Goal: Task Accomplishment & Management: Manage account settings

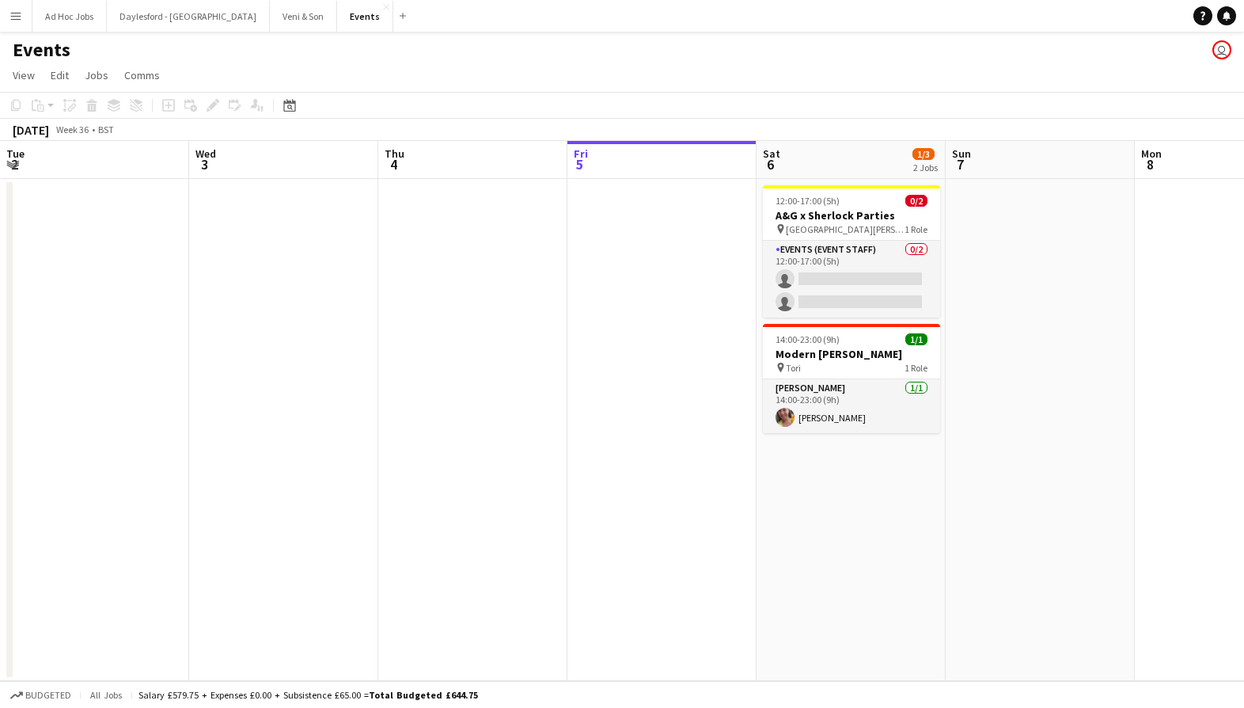
scroll to position [0, 378]
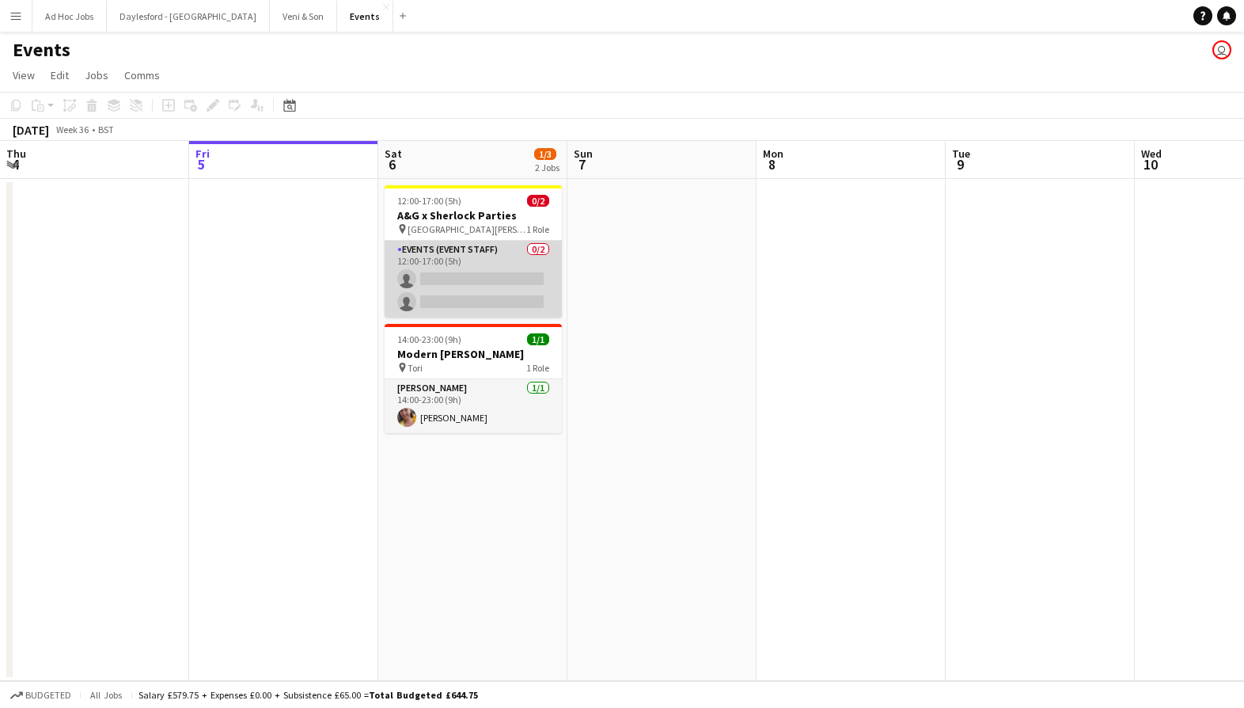
click at [501, 279] on app-card-role "Events (Event Staff) 0/2 12:00-17:00 (5h) single-neutral-actions single-neutral…" at bounding box center [473, 279] width 177 height 77
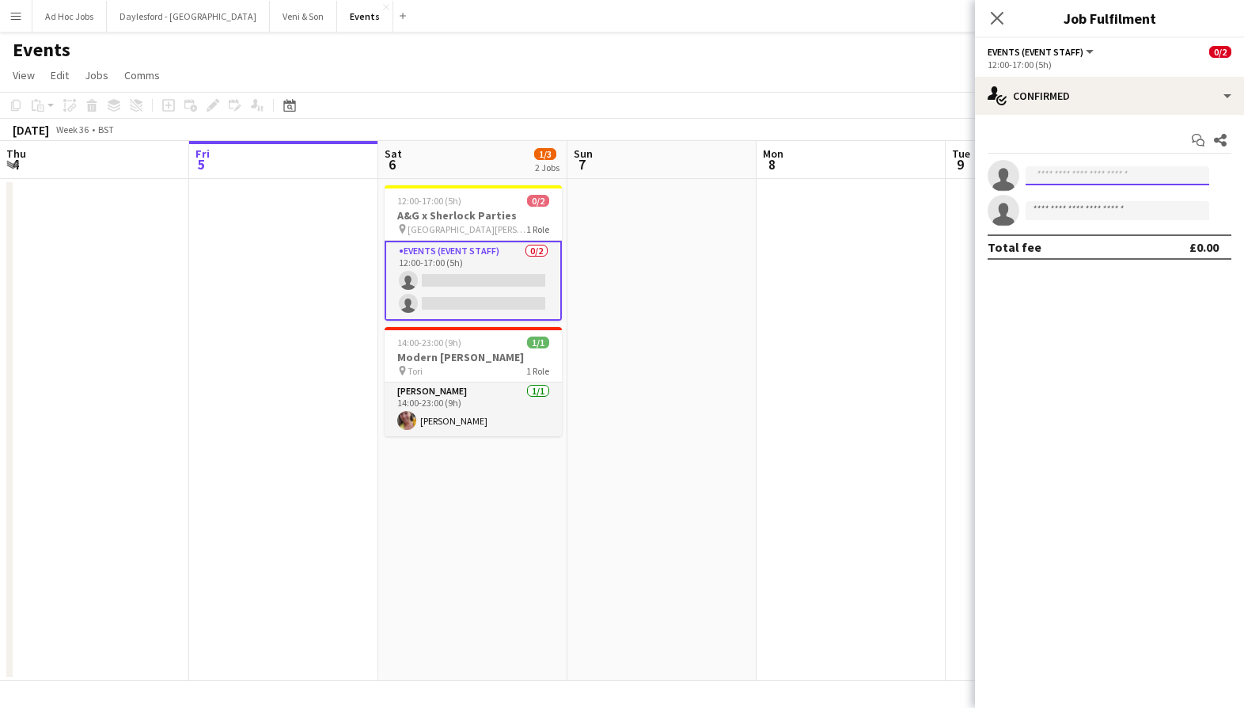
click at [1095, 175] on input at bounding box center [1118, 175] width 184 height 19
drag, startPoint x: 1092, startPoint y: 177, endPoint x: 1091, endPoint y: 163, distance: 13.5
click at [1091, 161] on app-invite-slot "single-neutral-actions ***" at bounding box center [1109, 176] width 269 height 32
click at [1094, 204] on input at bounding box center [1118, 210] width 184 height 19
click at [1083, 182] on input "***" at bounding box center [1118, 175] width 184 height 19
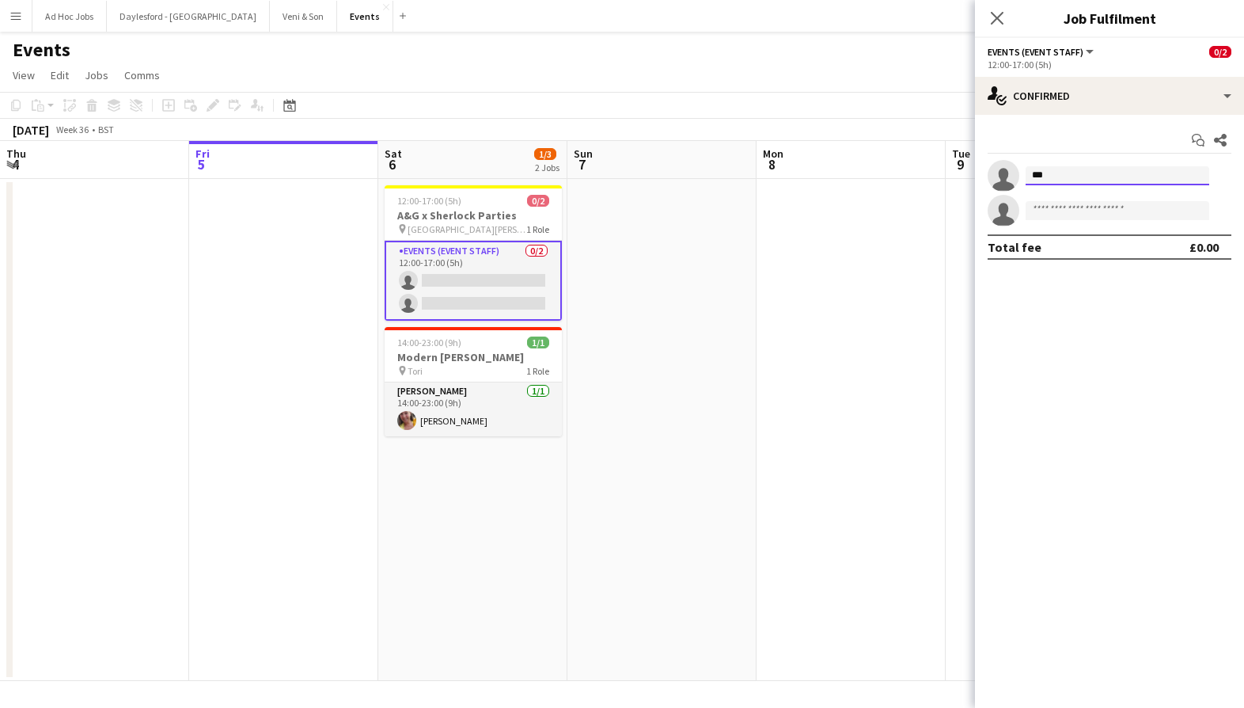
drag, startPoint x: 1083, startPoint y: 180, endPoint x: 1075, endPoint y: 173, distance: 10.6
click at [1076, 173] on input "***" at bounding box center [1118, 175] width 184 height 19
drag, startPoint x: 1075, startPoint y: 178, endPoint x: 1074, endPoint y: 159, distance: 19.0
click at [1074, 161] on app-invite-slot "single-neutral-actions ****" at bounding box center [1109, 176] width 269 height 32
type input "***"
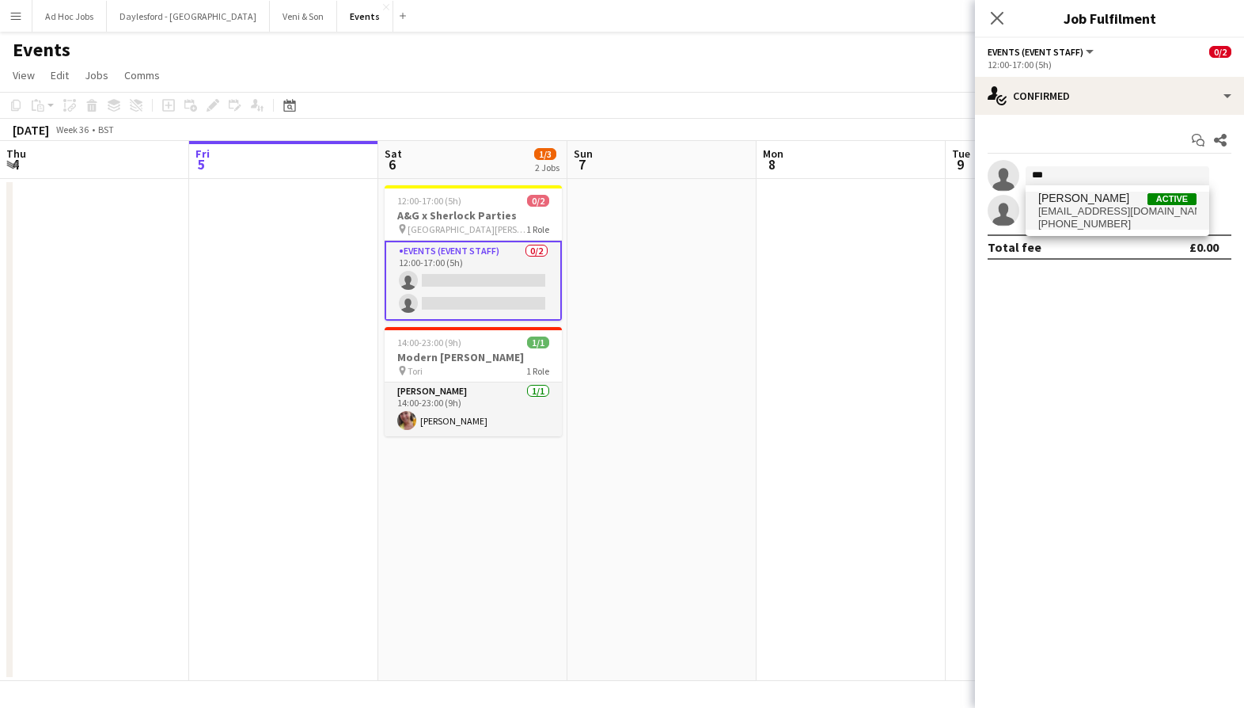
click at [1076, 211] on span "[EMAIL_ADDRESS][DOMAIN_NAME]" at bounding box center [1117, 211] width 158 height 13
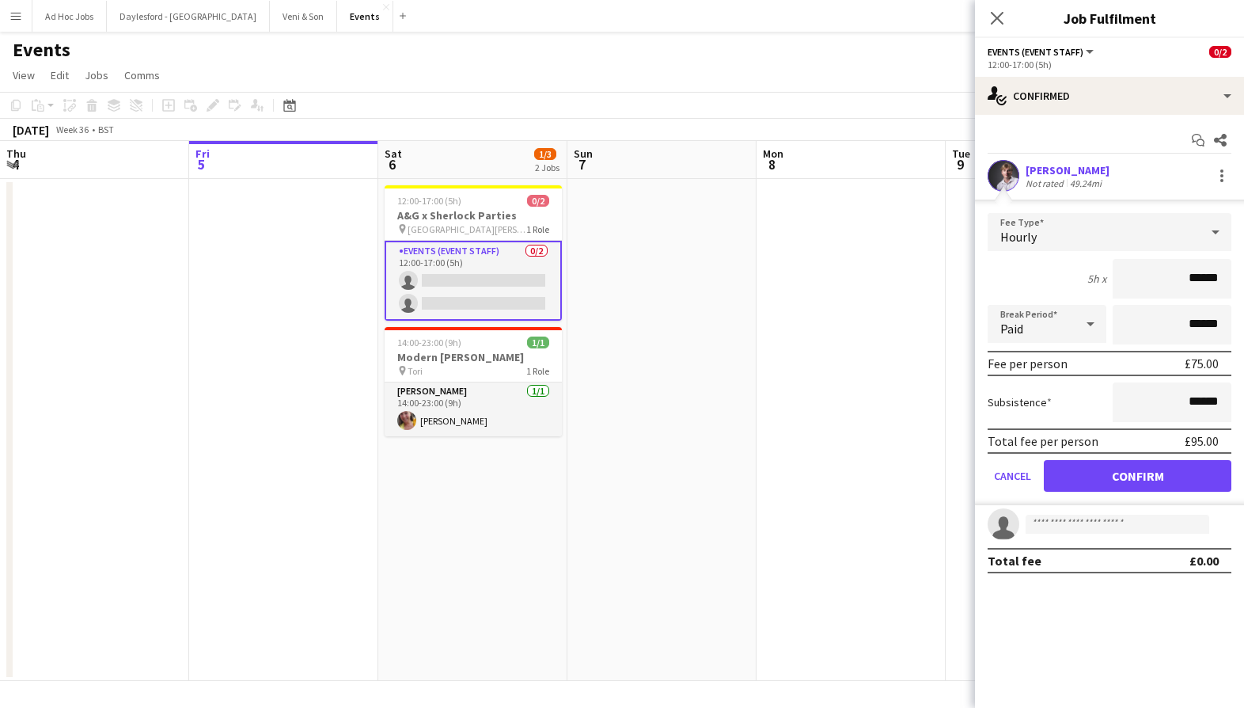
click at [1123, 477] on button "Confirm" at bounding box center [1138, 476] width 188 height 32
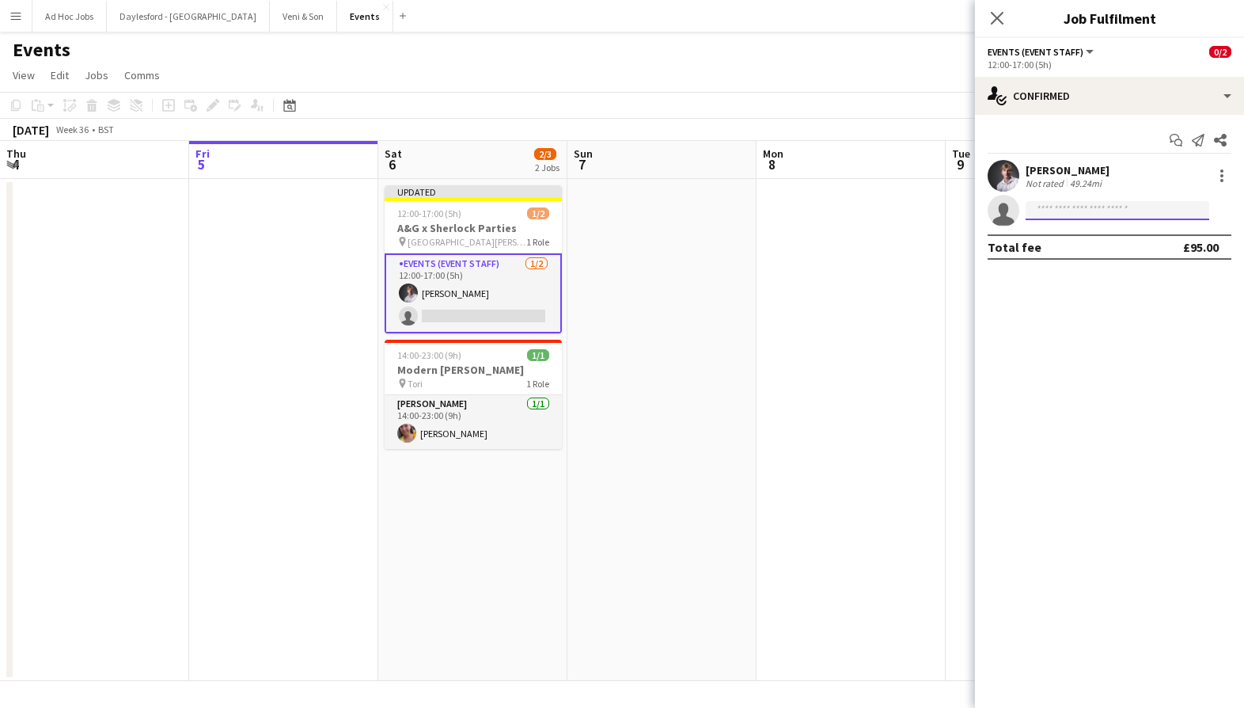
click at [1076, 211] on input at bounding box center [1118, 210] width 184 height 19
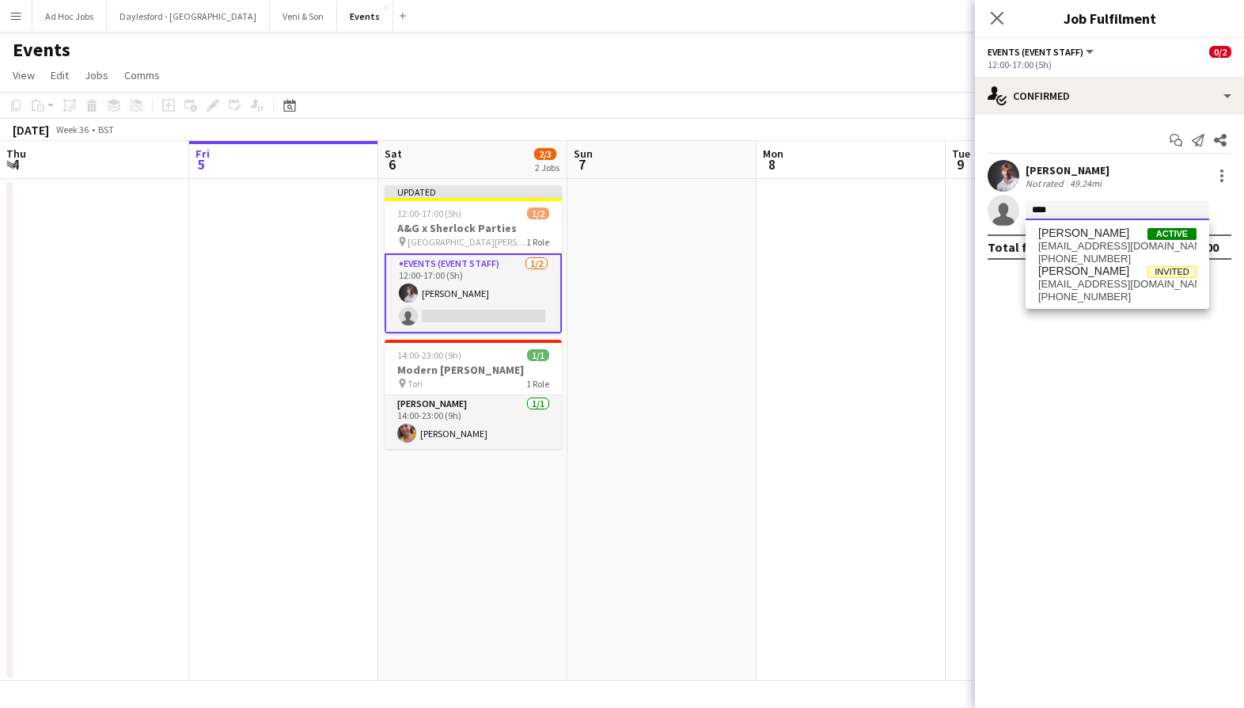
type input "***"
drag, startPoint x: 1083, startPoint y: 222, endPoint x: 1090, endPoint y: 245, distance: 24.8
click at [1090, 245] on span "[EMAIL_ADDRESS][DOMAIN_NAME]" at bounding box center [1117, 246] width 158 height 13
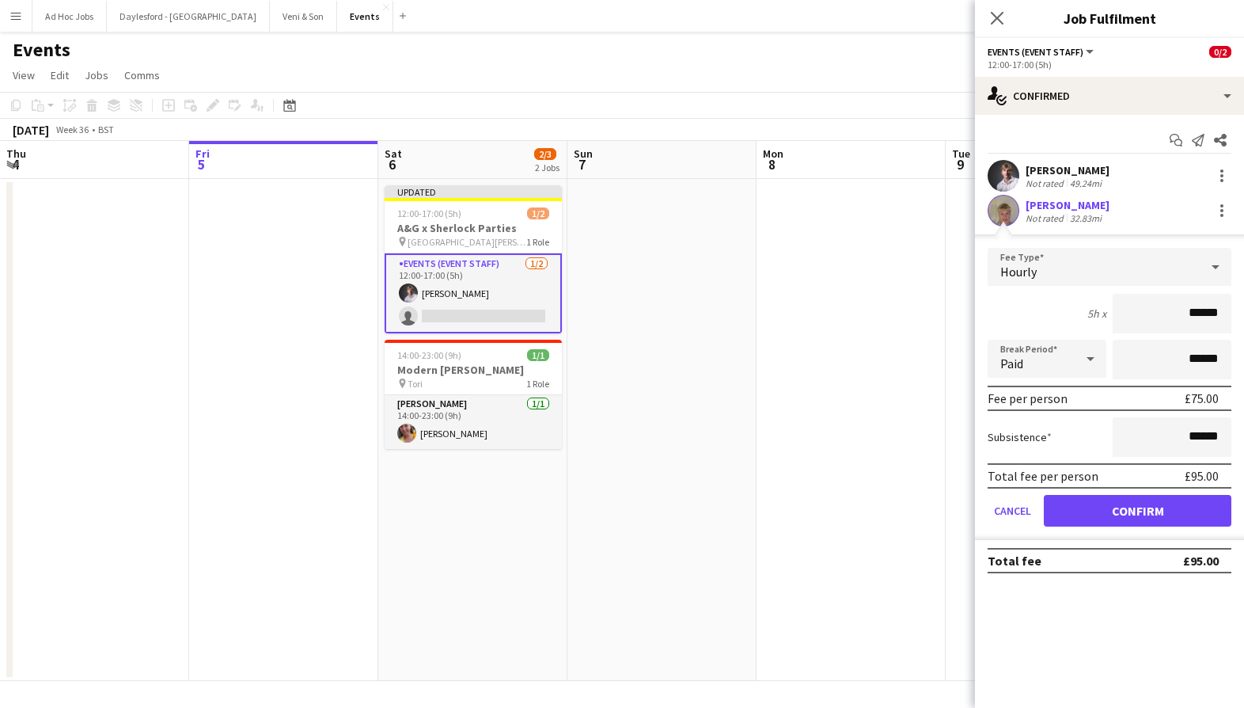
click at [1152, 514] on button "Confirm" at bounding box center [1138, 511] width 188 height 32
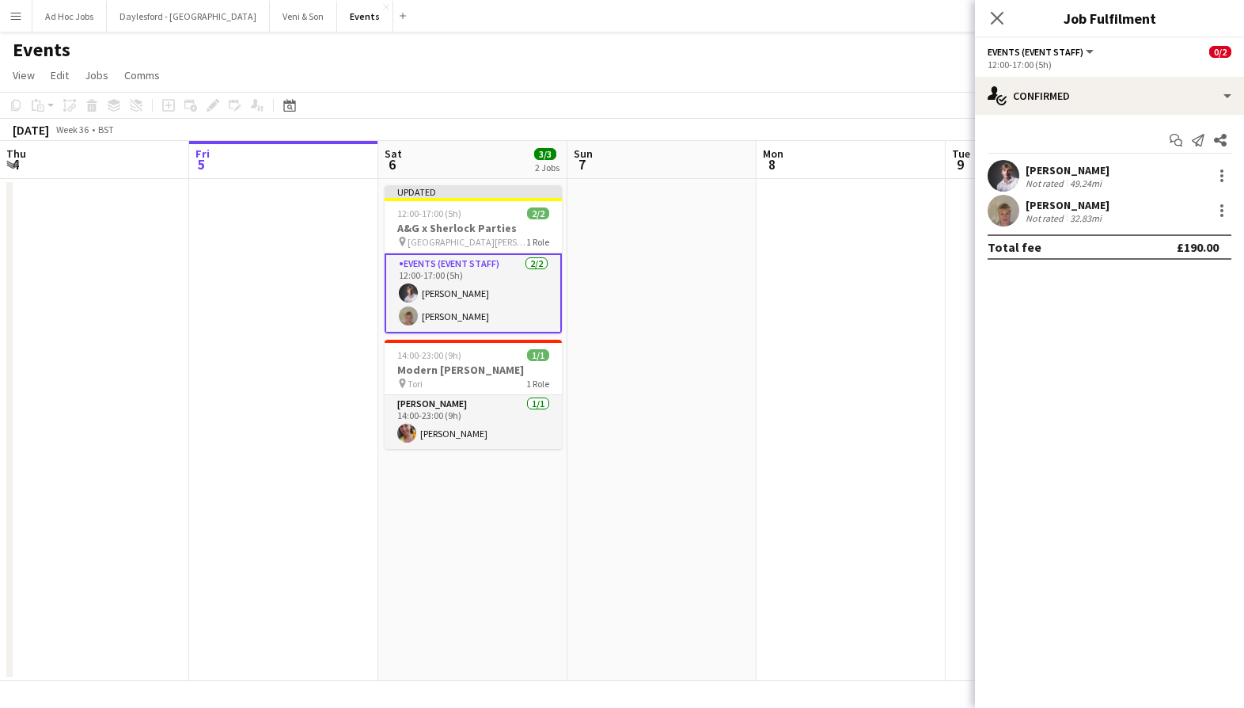
click at [943, 390] on app-date-cell at bounding box center [851, 430] width 189 height 502
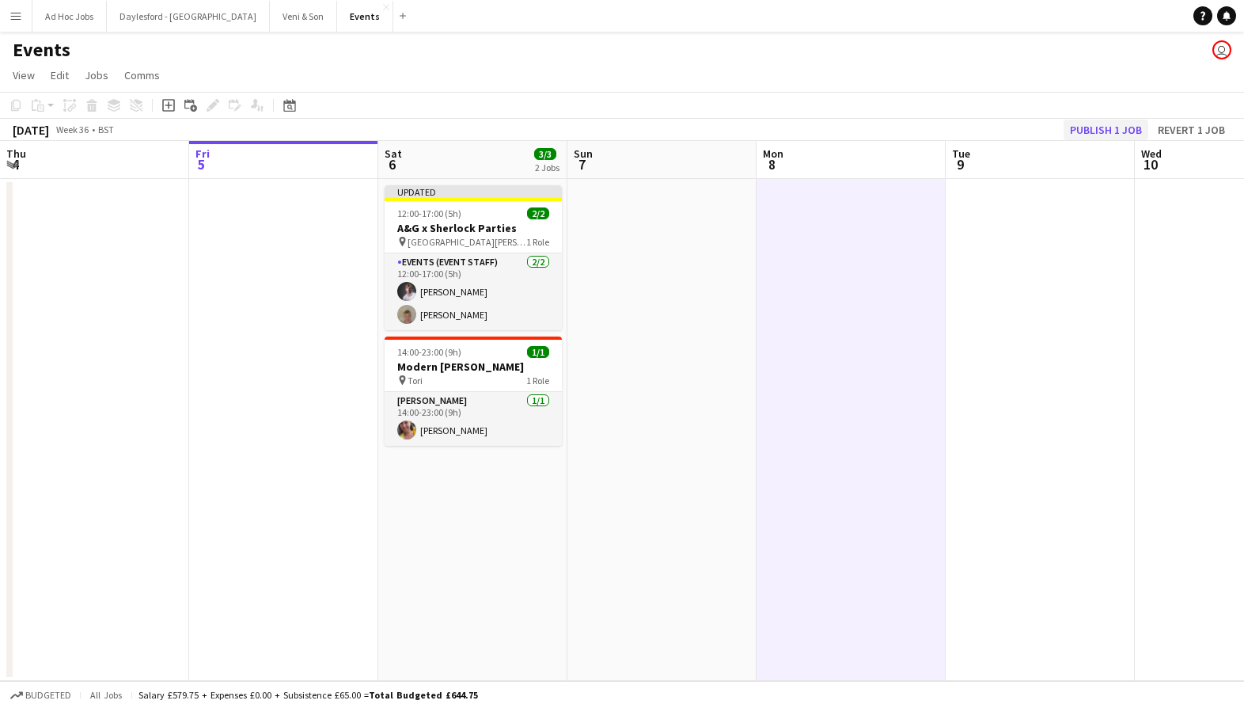
click at [1091, 130] on button "Publish 1 job" at bounding box center [1106, 130] width 85 height 21
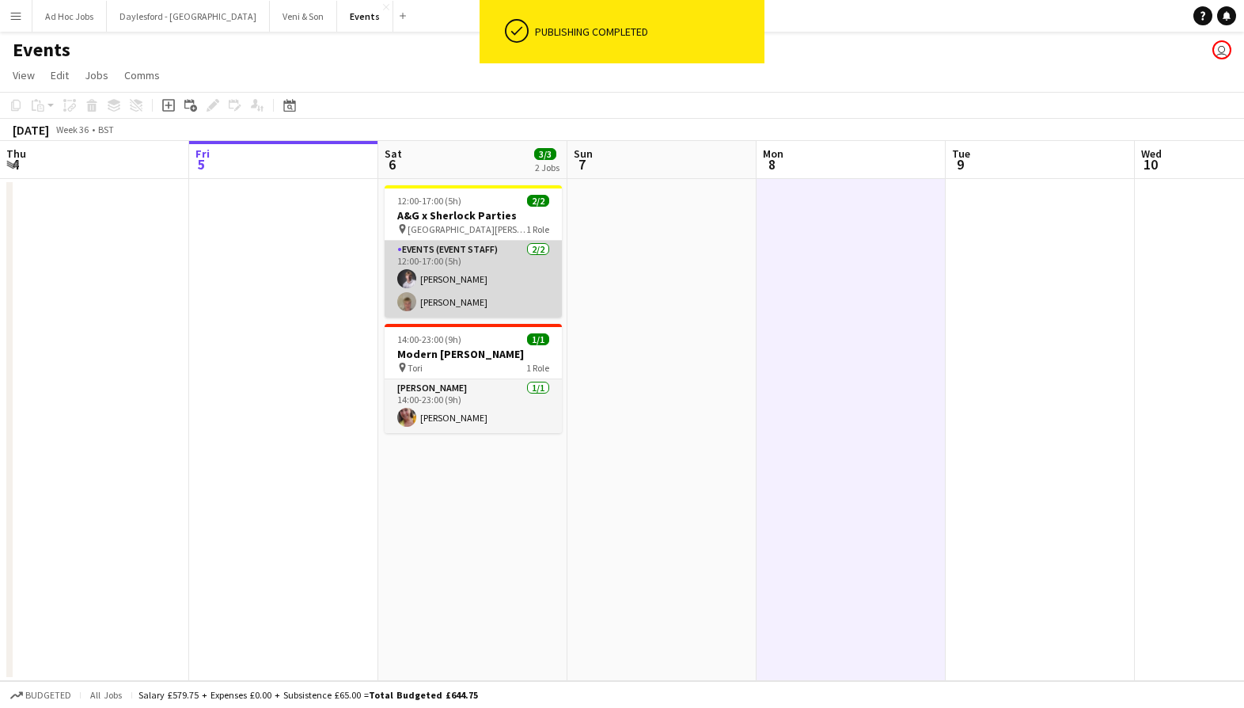
click at [480, 286] on app-card-role "Events (Event Staff) [DATE] 12:00-17:00 (5h) [PERSON_NAME] [PERSON_NAME]" at bounding box center [473, 279] width 177 height 77
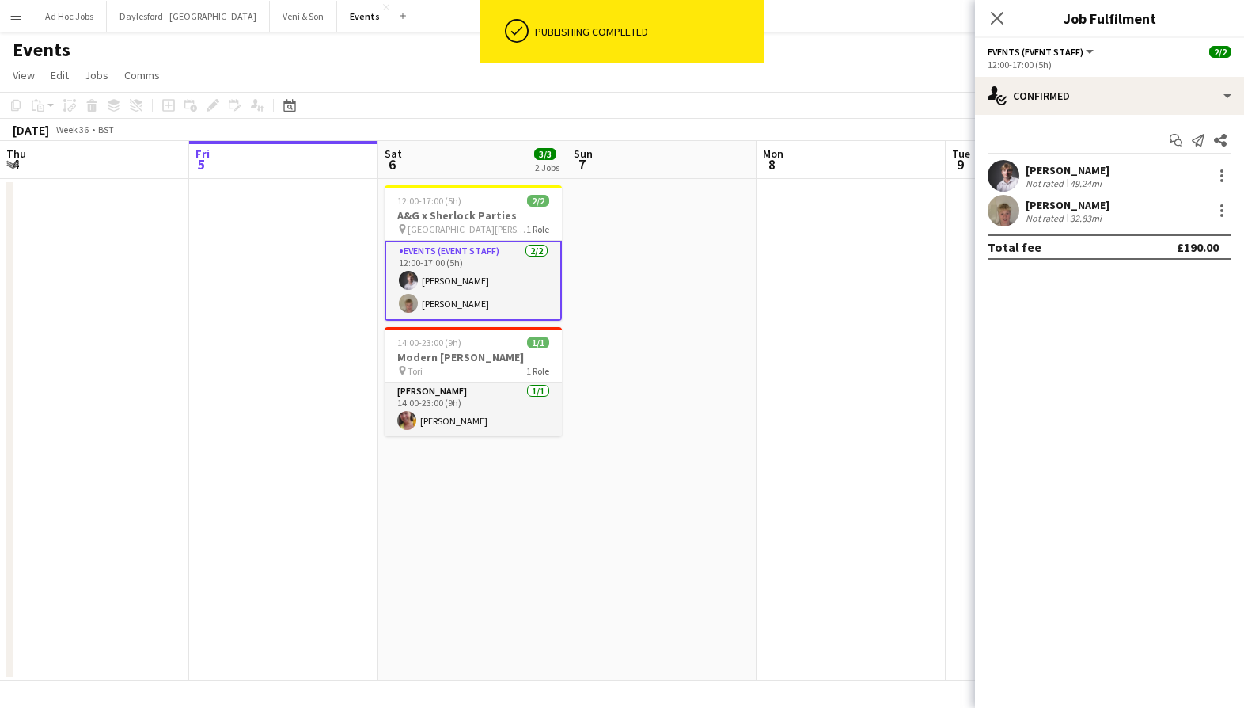
click at [1091, 180] on div "49.24mi" at bounding box center [1086, 183] width 38 height 12
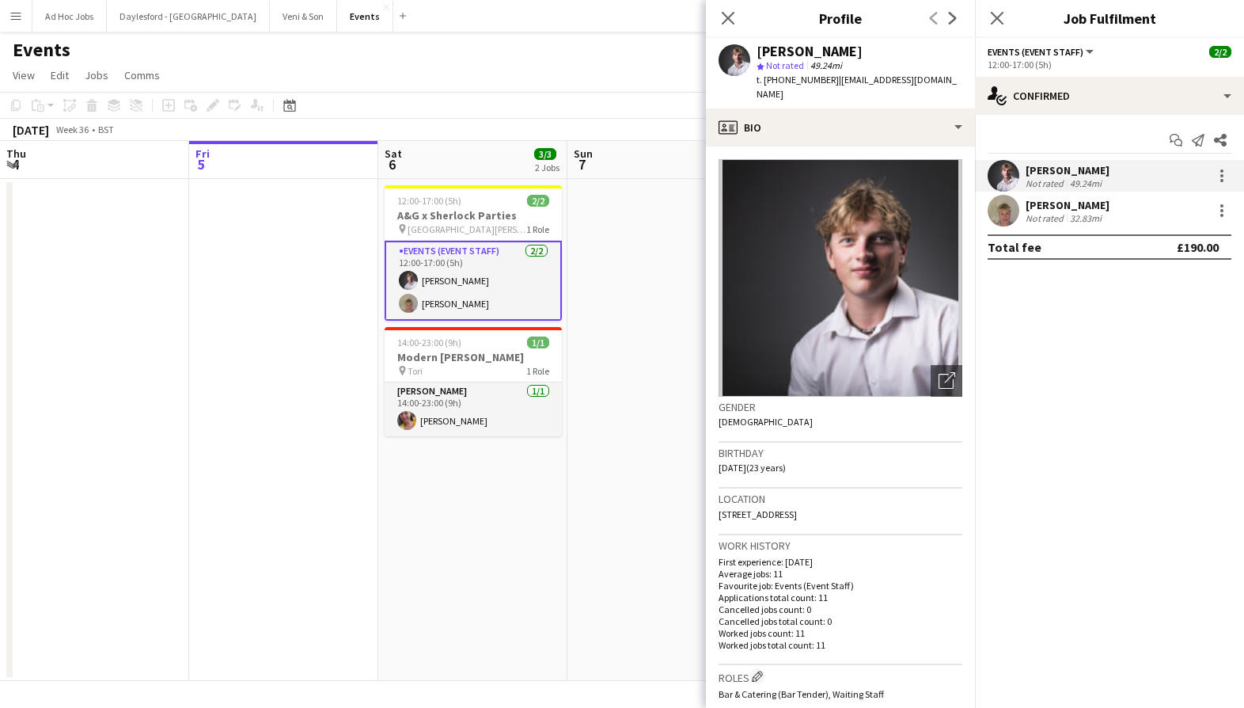
click at [609, 311] on app-date-cell at bounding box center [662, 430] width 189 height 502
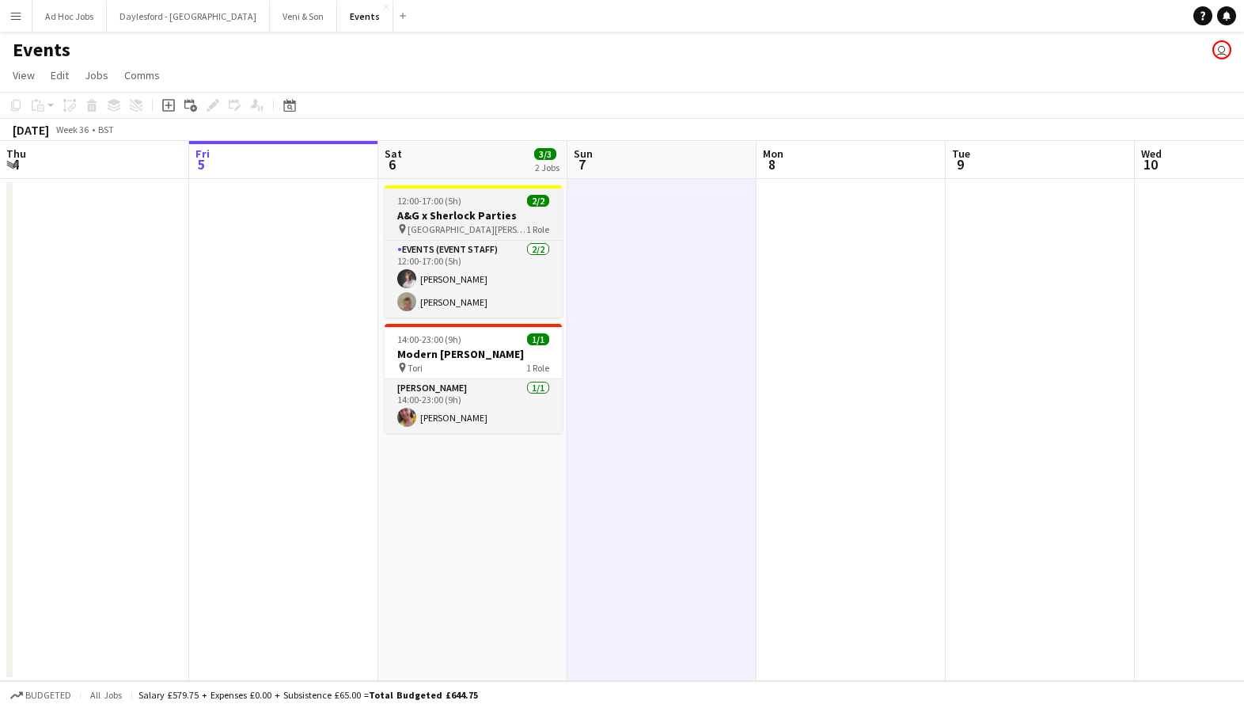
click at [496, 220] on h3 "A&G x Sherlock Parties" at bounding box center [473, 215] width 177 height 14
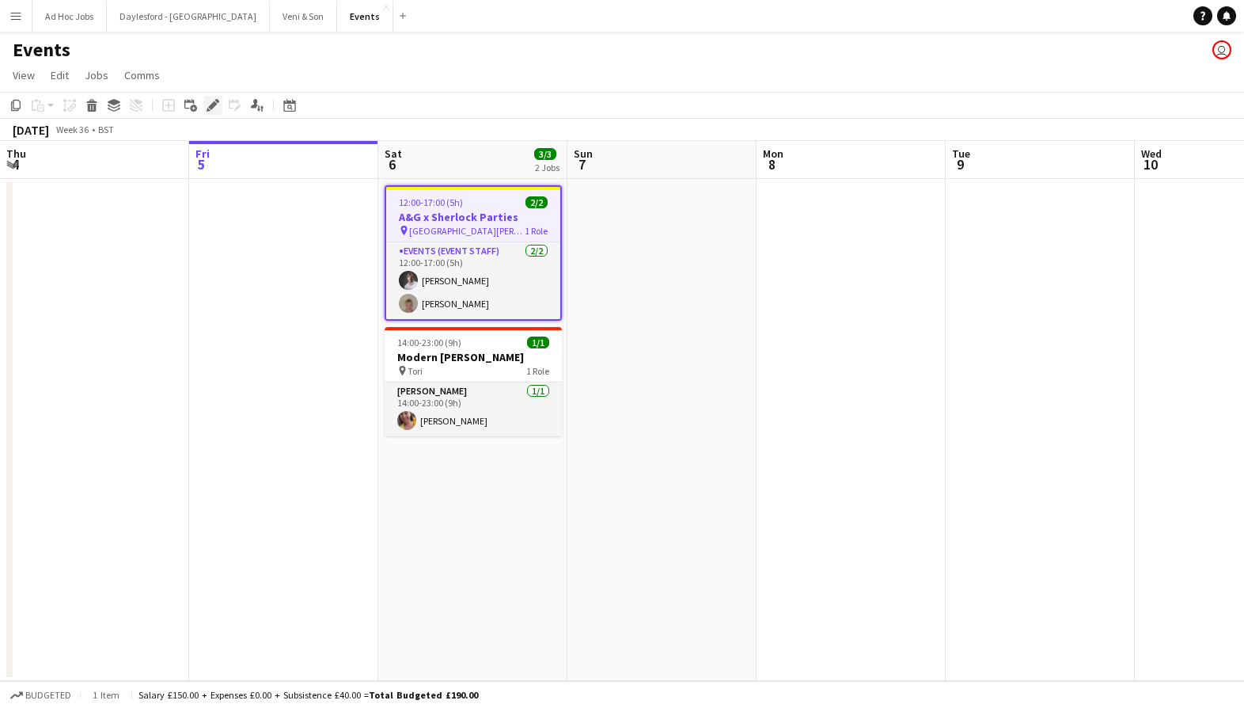
click at [211, 108] on icon at bounding box center [212, 105] width 9 height 9
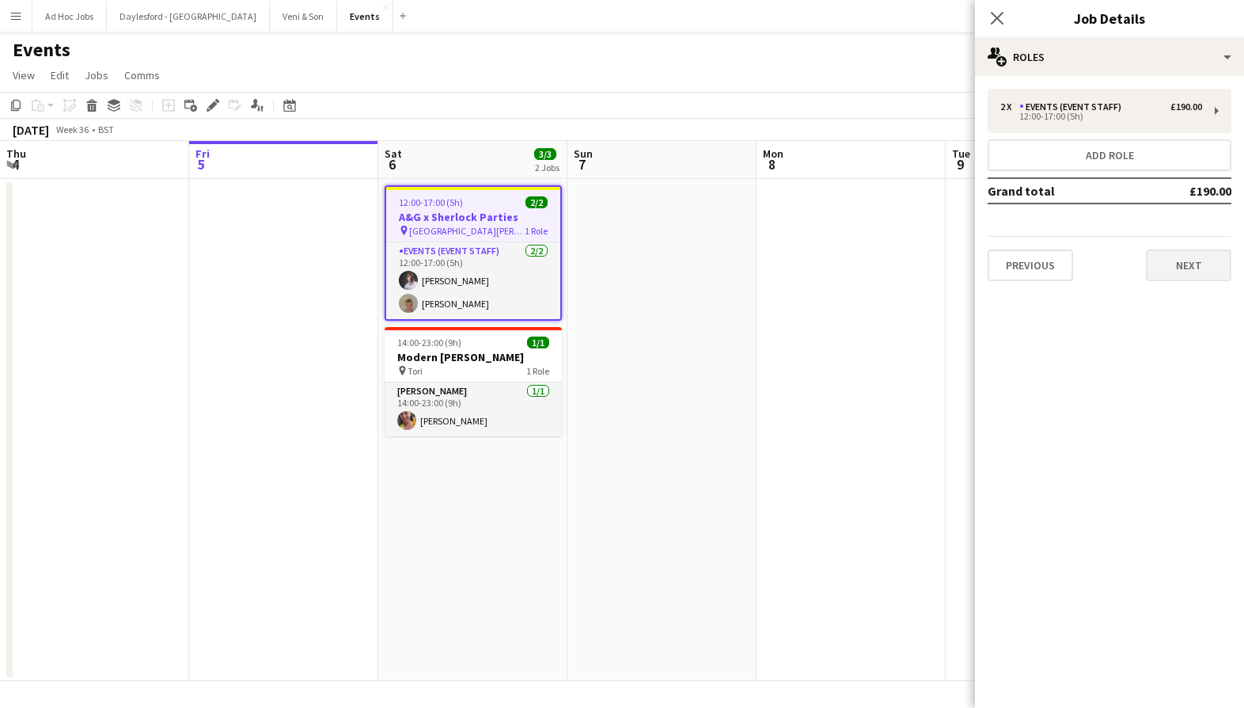
click at [1181, 264] on button "Next" at bounding box center [1188, 265] width 85 height 32
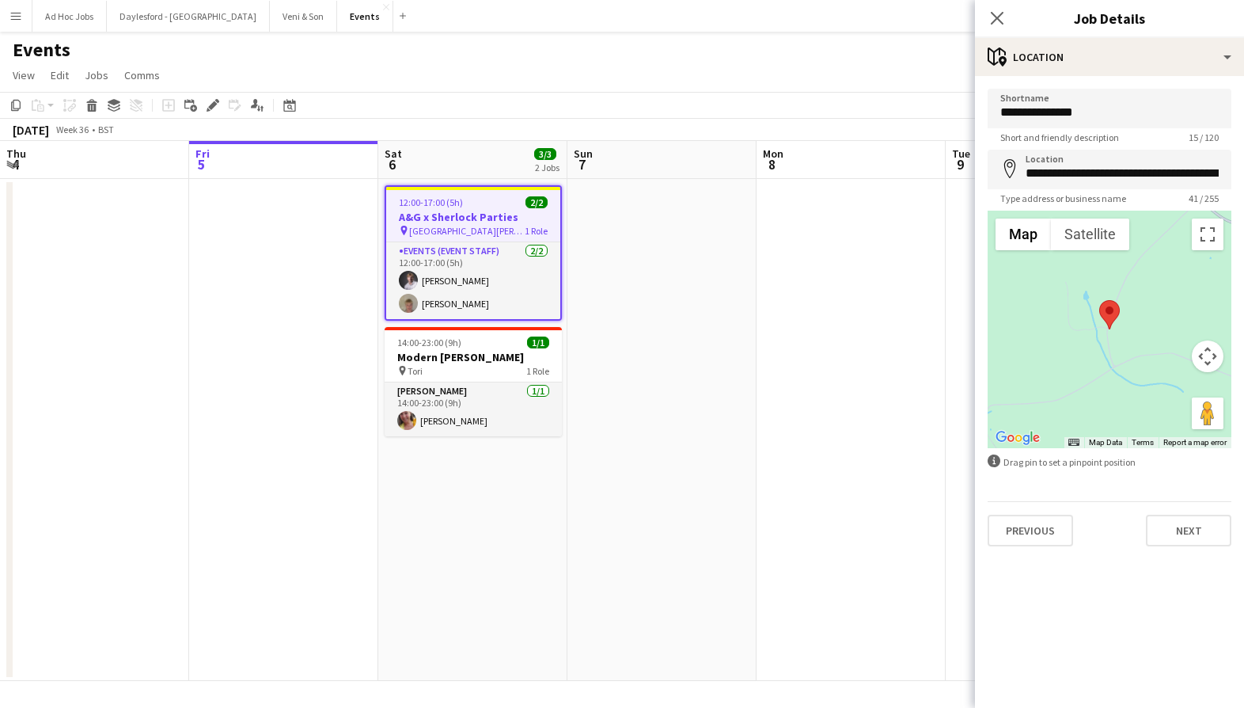
click at [1187, 540] on button "Next" at bounding box center [1188, 530] width 85 height 32
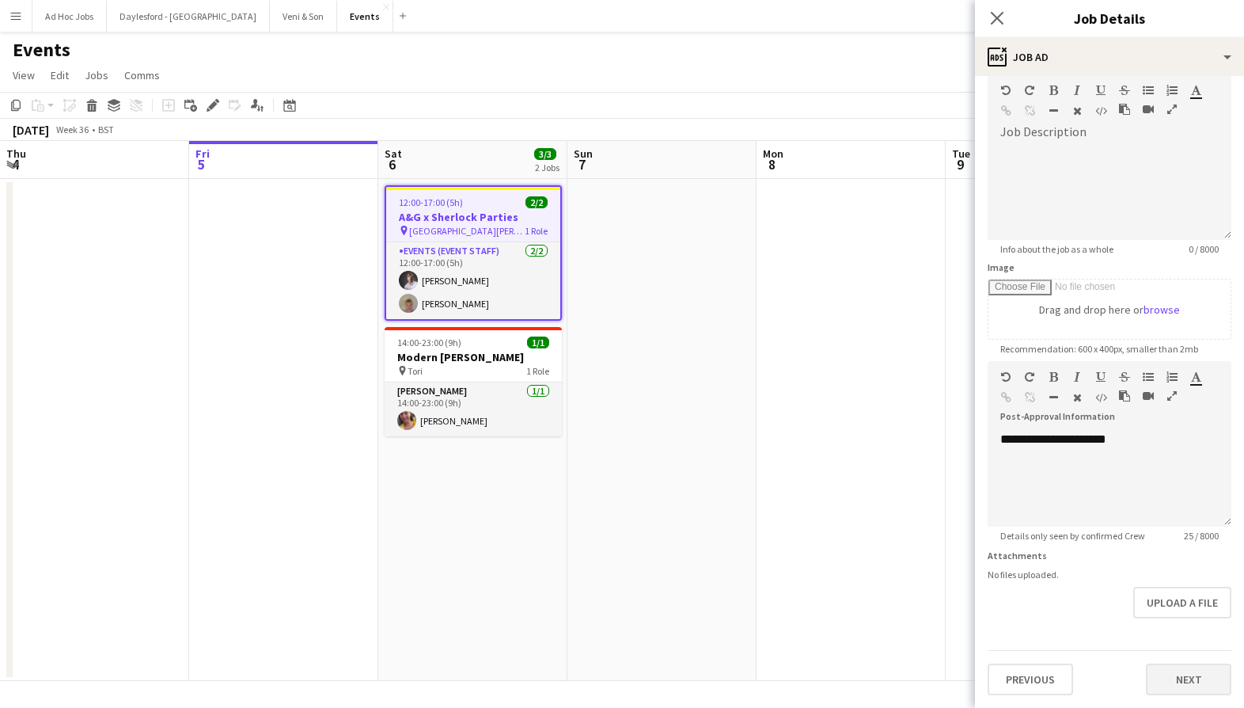
scroll to position [75, 0]
click at [1194, 678] on button "Next" at bounding box center [1188, 679] width 85 height 32
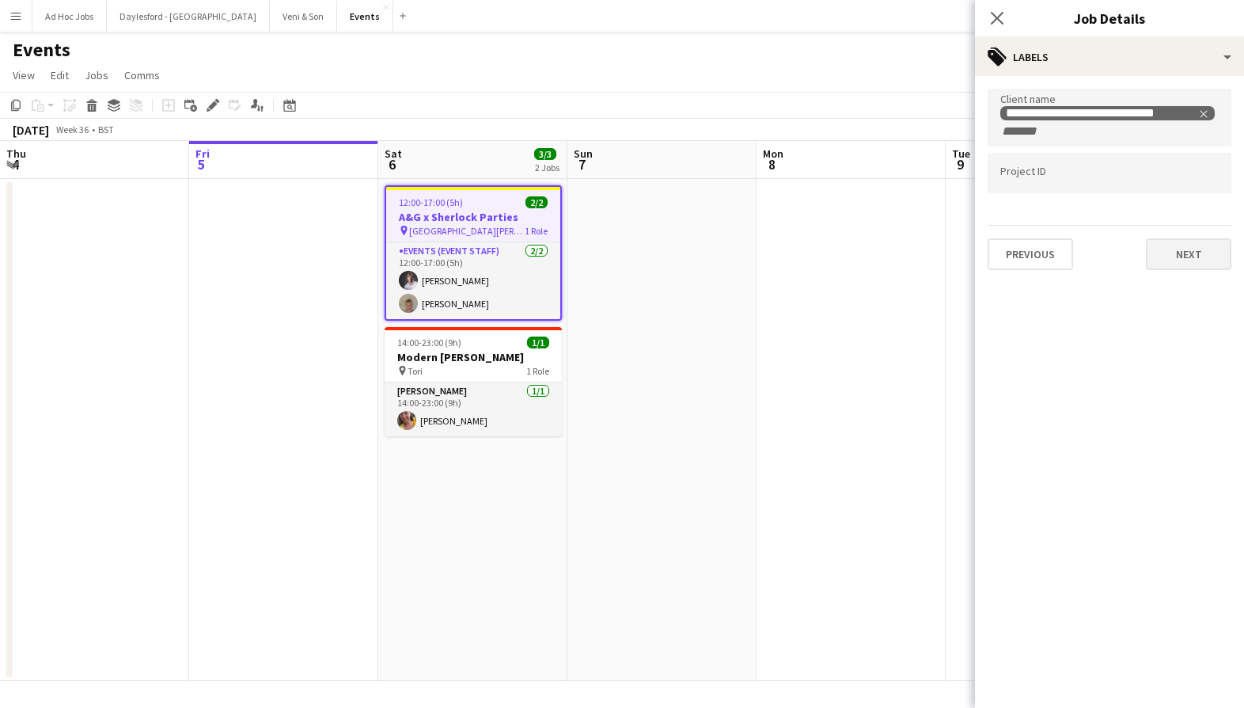
click at [1186, 257] on button "Next" at bounding box center [1188, 254] width 85 height 32
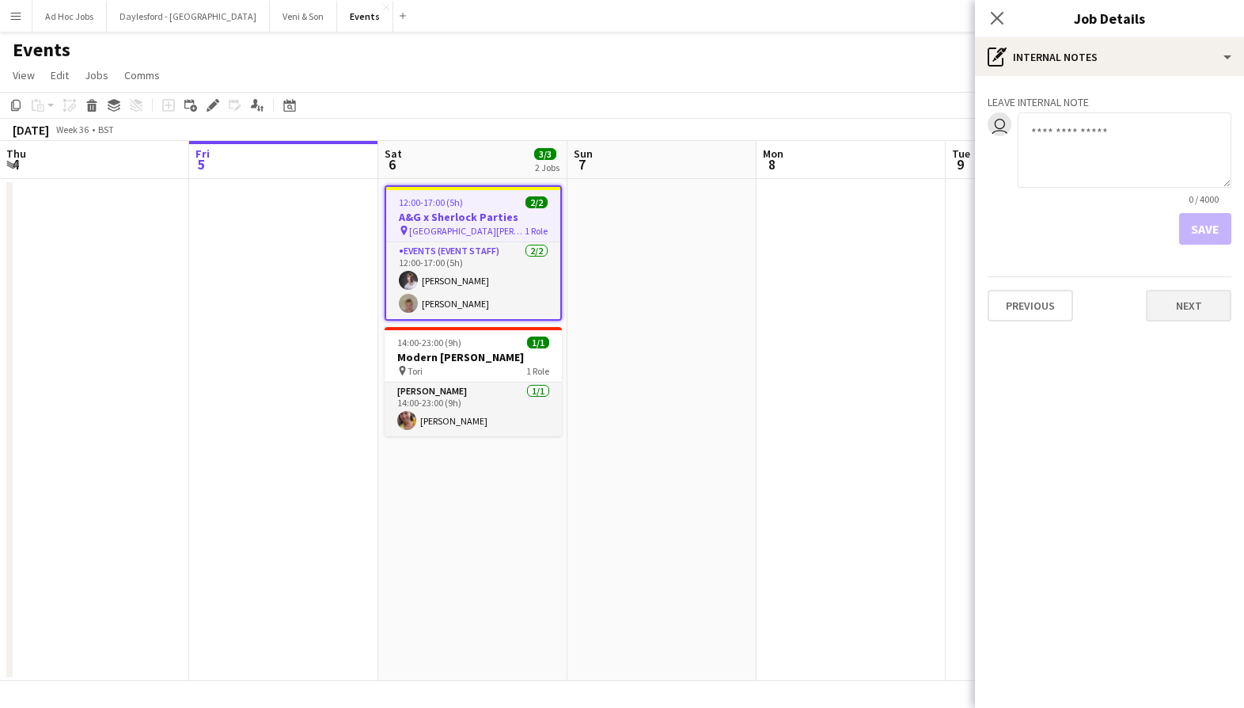
click at [1186, 311] on button "Next" at bounding box center [1188, 306] width 85 height 32
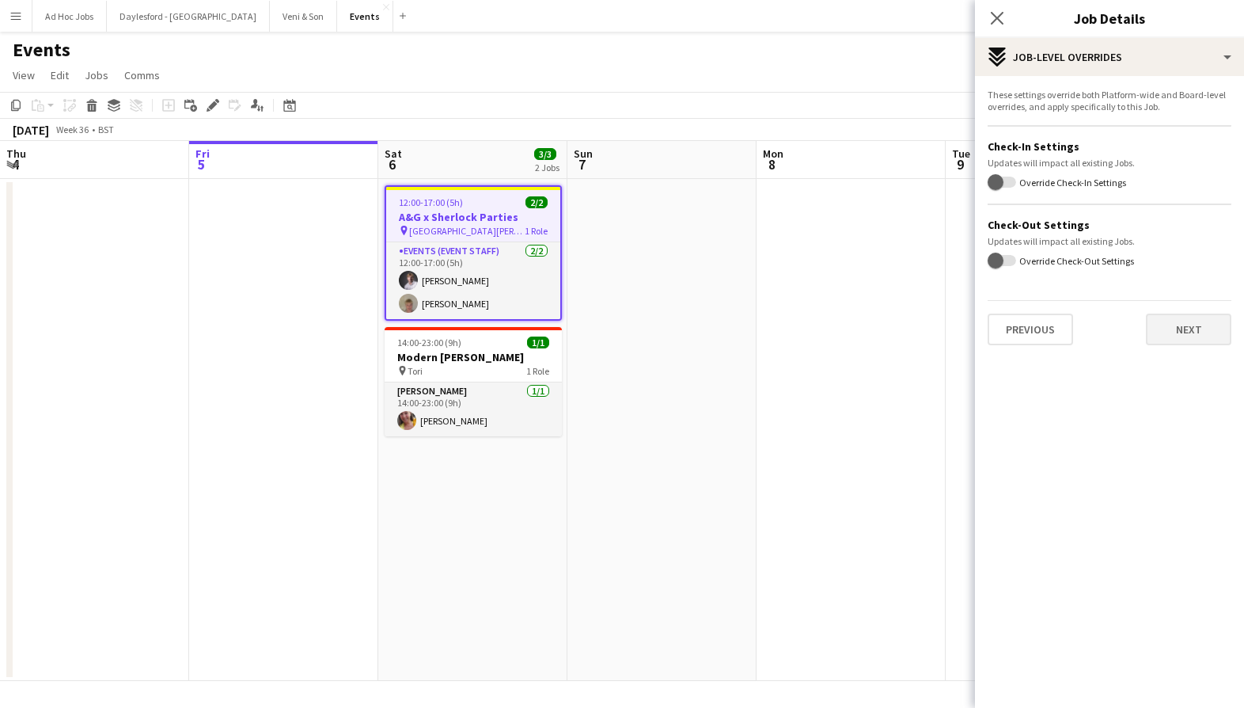
click at [1186, 333] on button "Next" at bounding box center [1188, 329] width 85 height 32
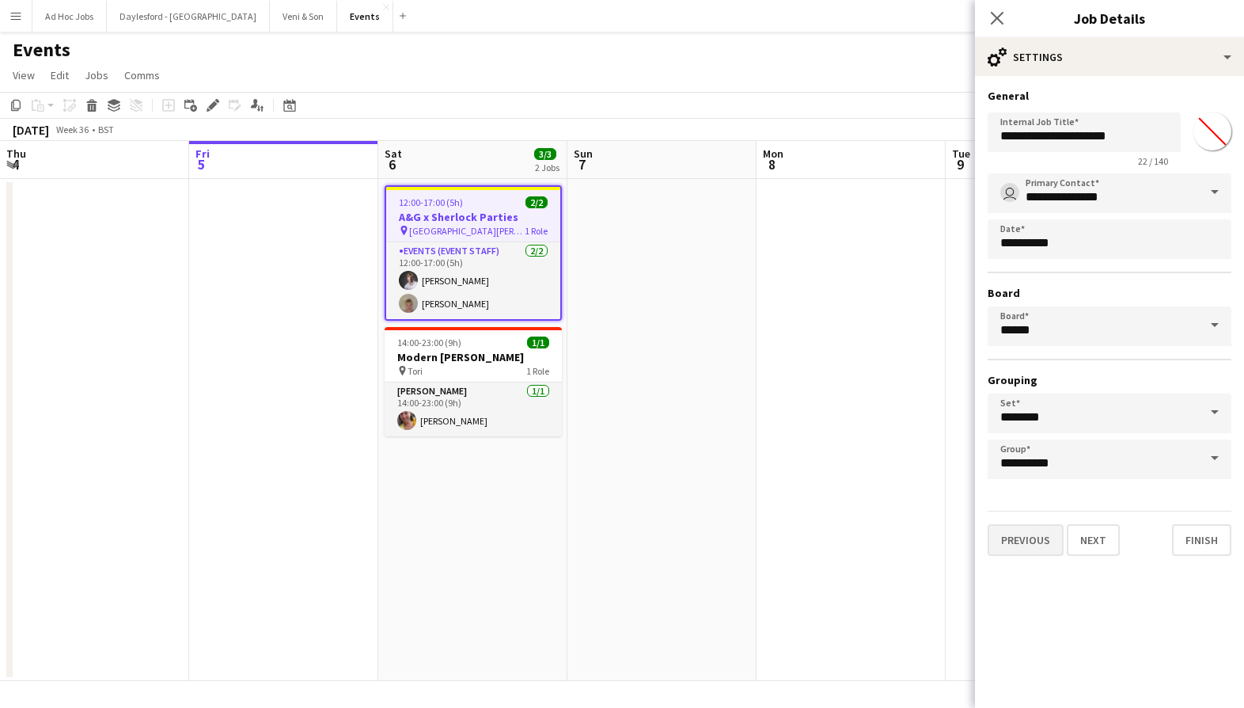
click at [1023, 542] on button "Previous" at bounding box center [1026, 540] width 76 height 32
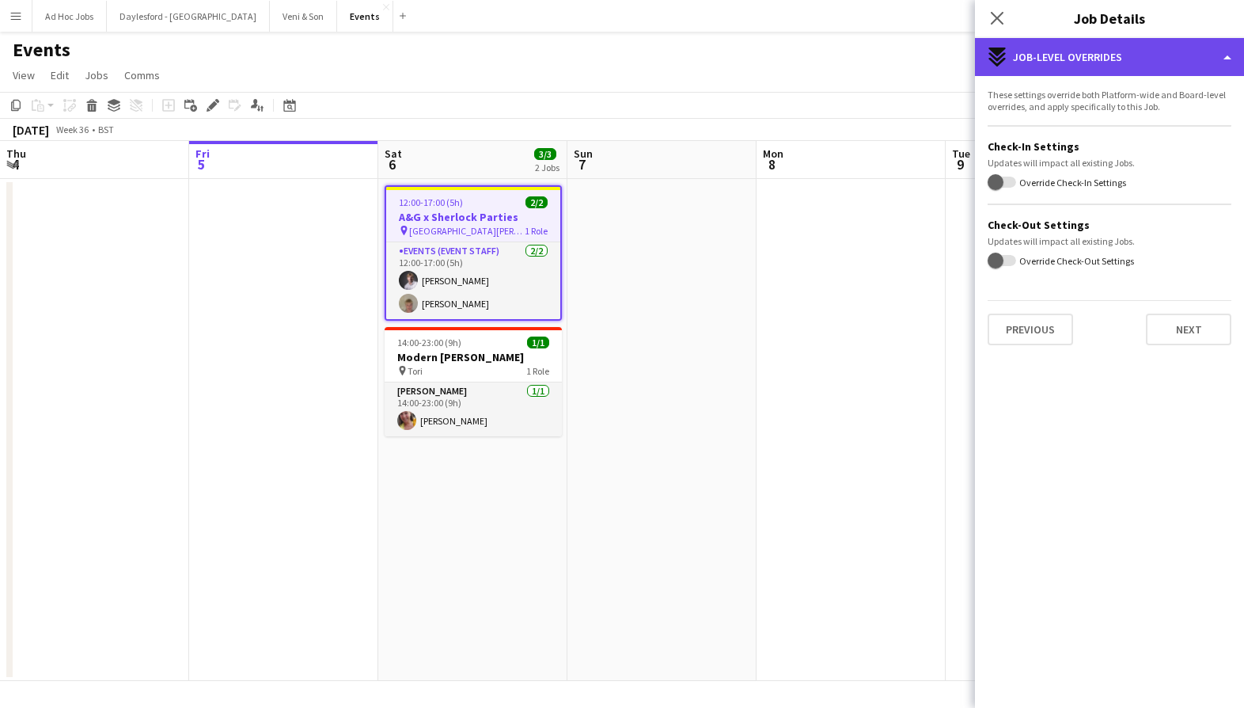
click at [1117, 48] on div "expand-all-down Job-Level Overrides" at bounding box center [1109, 57] width 269 height 38
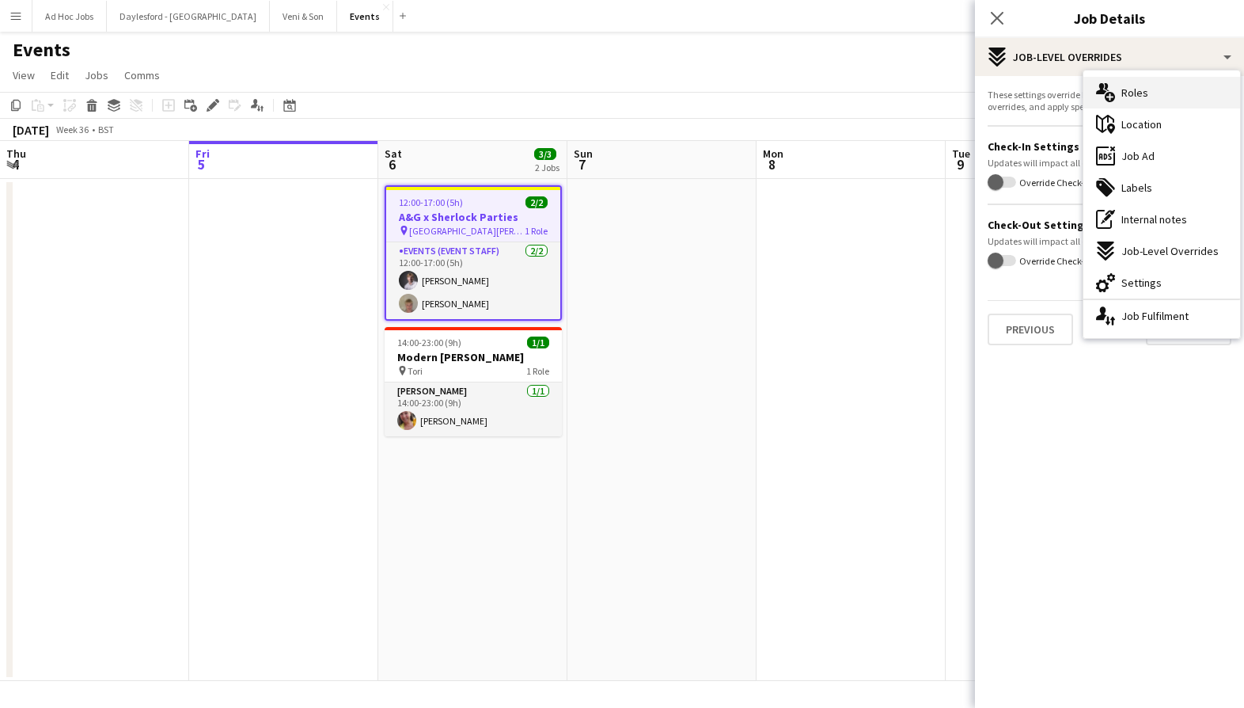
click at [1126, 92] on span "Roles" at bounding box center [1135, 92] width 27 height 14
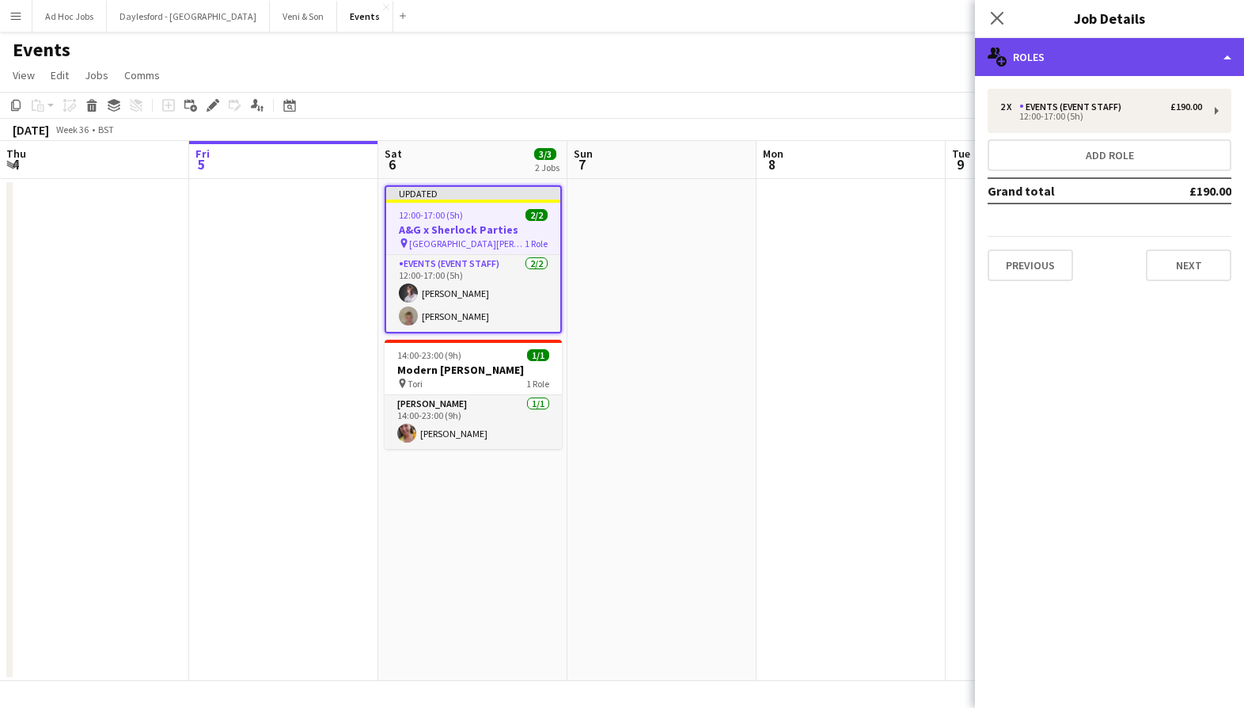
click at [1131, 47] on div "multiple-users-add Roles" at bounding box center [1109, 57] width 269 height 38
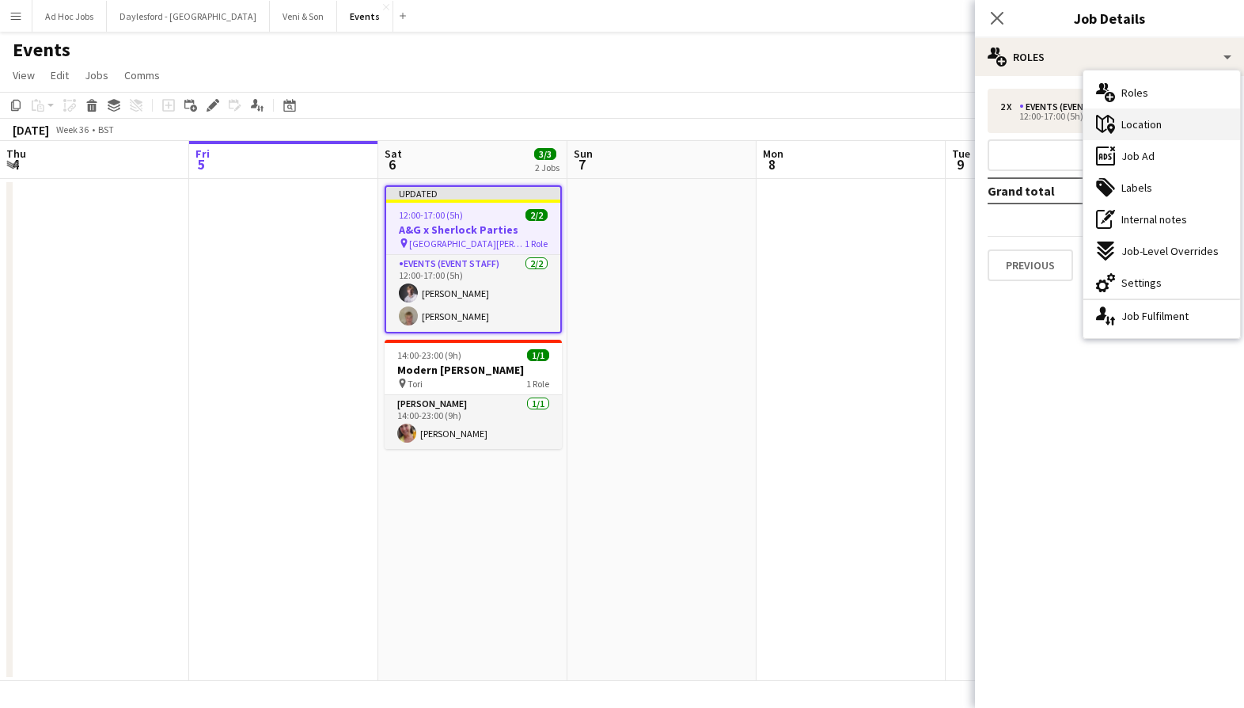
click at [1134, 117] on span "Location" at bounding box center [1142, 124] width 40 height 14
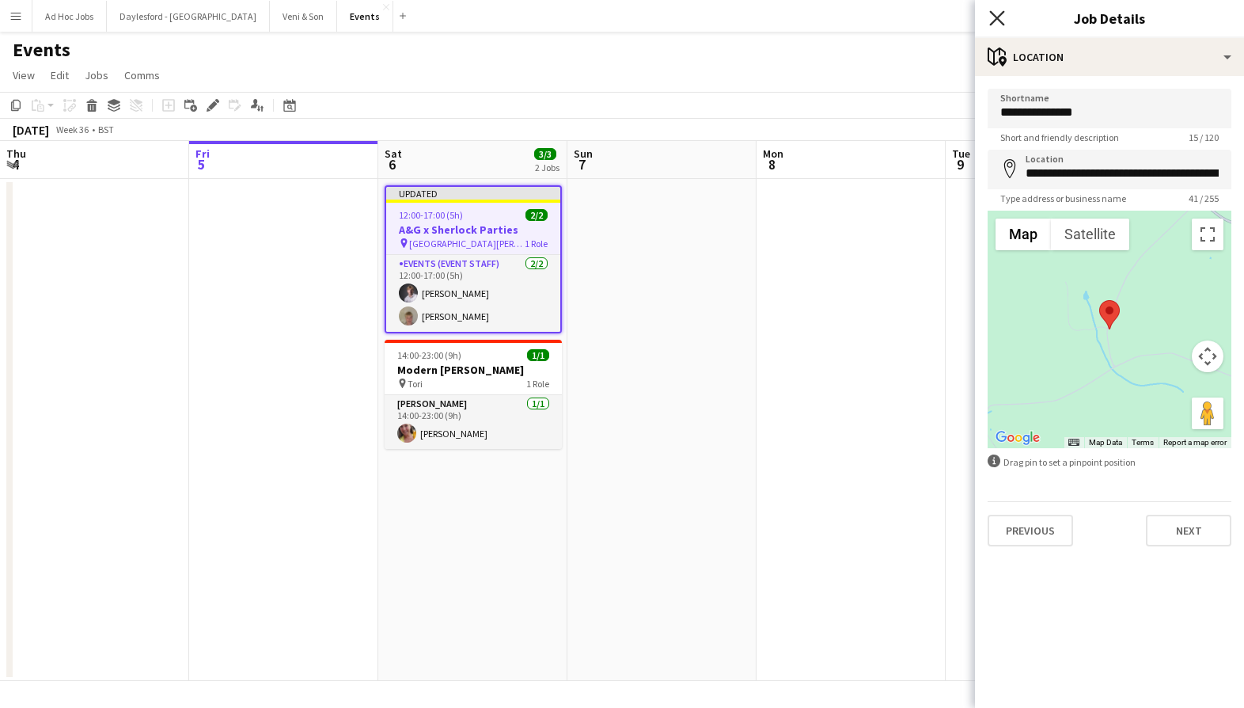
click at [996, 15] on icon "Close pop-in" at bounding box center [996, 17] width 15 height 15
